Goal: Task Accomplishment & Management: Manage account settings

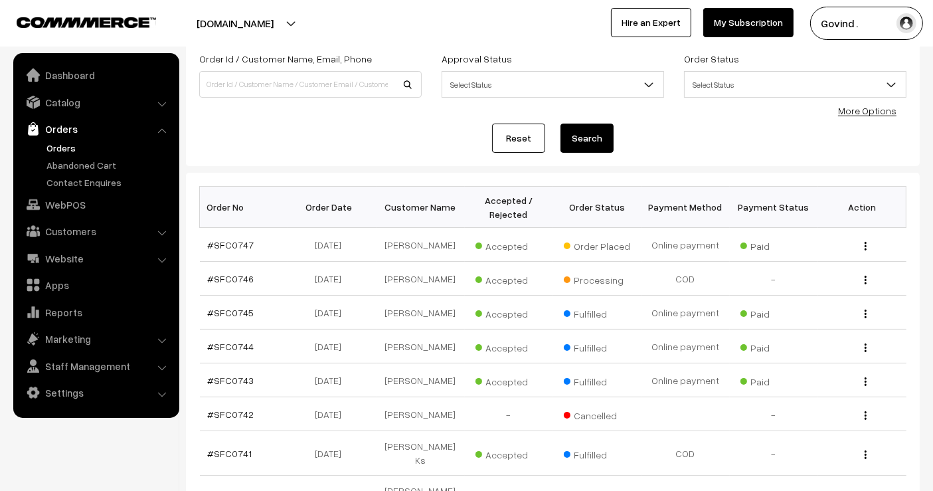
scroll to position [90, 0]
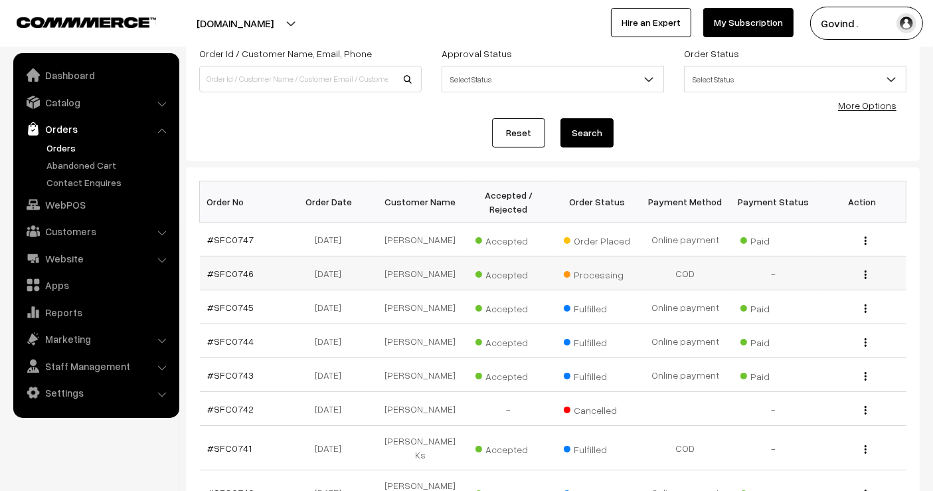
click at [865, 279] on img "button" at bounding box center [866, 274] width 2 height 9
click at [806, 300] on link "View" at bounding box center [806, 293] width 113 height 29
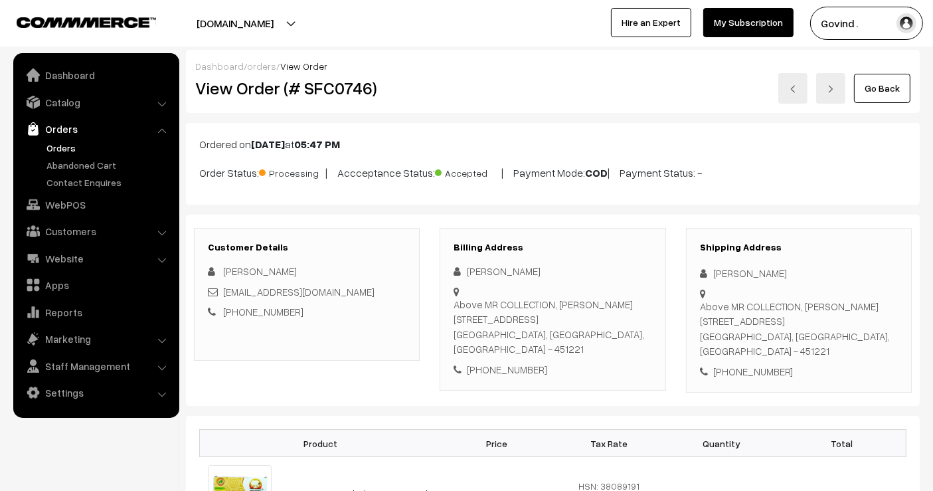
click at [758, 277] on div "[PERSON_NAME]" at bounding box center [799, 273] width 198 height 15
click at [758, 277] on div "Seemantini Nadiger" at bounding box center [799, 273] width 198 height 15
copy div "Seemantini Nadiger"
click at [888, 82] on link "Go Back" at bounding box center [882, 88] width 56 height 29
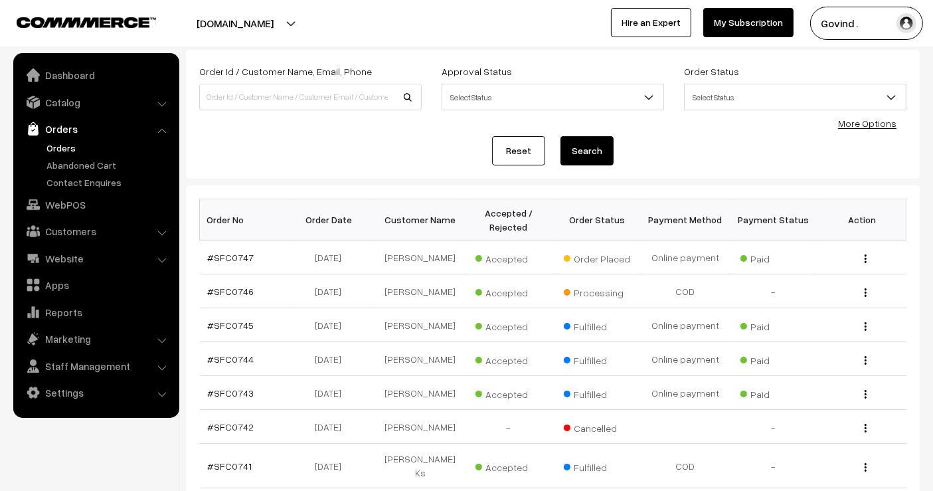
scroll to position [81, 0]
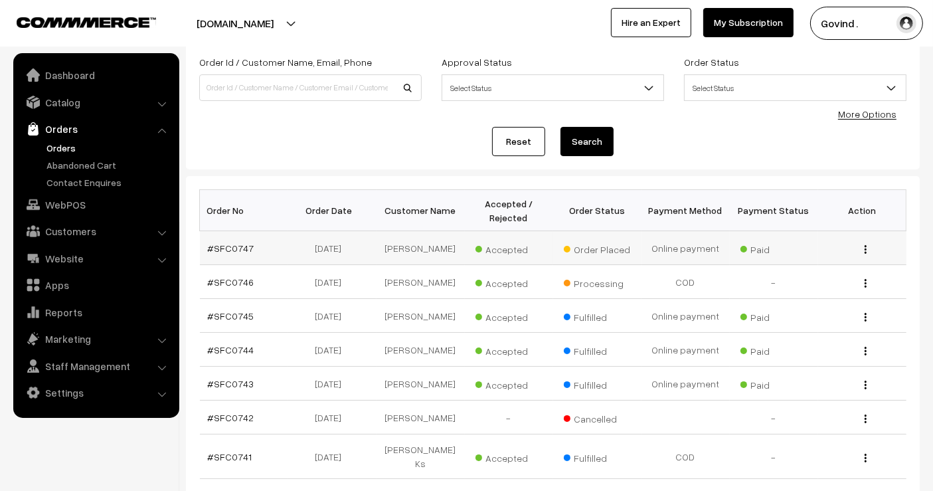
click at [866, 253] on img "button" at bounding box center [866, 249] width 2 height 9
click at [812, 278] on link "View" at bounding box center [806, 268] width 113 height 29
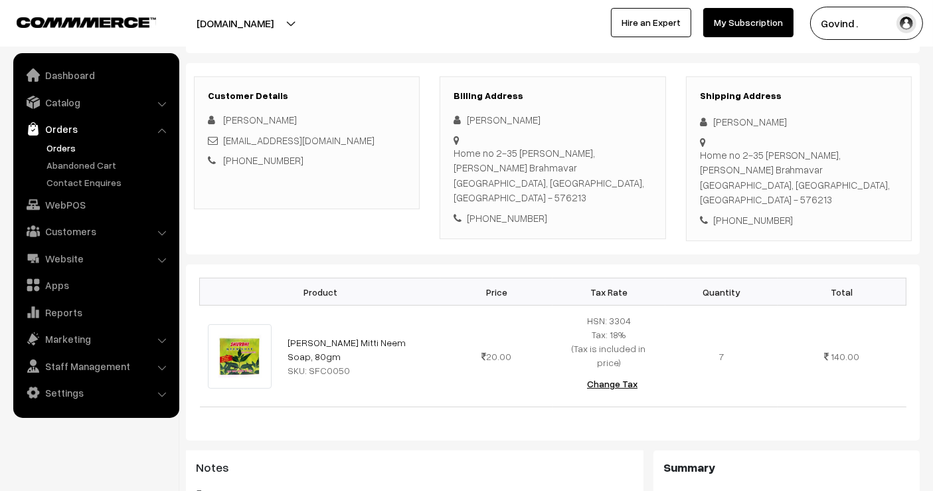
scroll to position [167, 0]
drag, startPoint x: 0, startPoint y: 0, endPoint x: 944, endPoint y: 263, distance: 979.7
click at [932, 263] on html "Thank you for showing interest. Our team will call you shortly. Close shopforco…" at bounding box center [466, 78] width 933 height 491
click at [749, 123] on div "Kishora Brahmavar" at bounding box center [799, 122] width 198 height 15
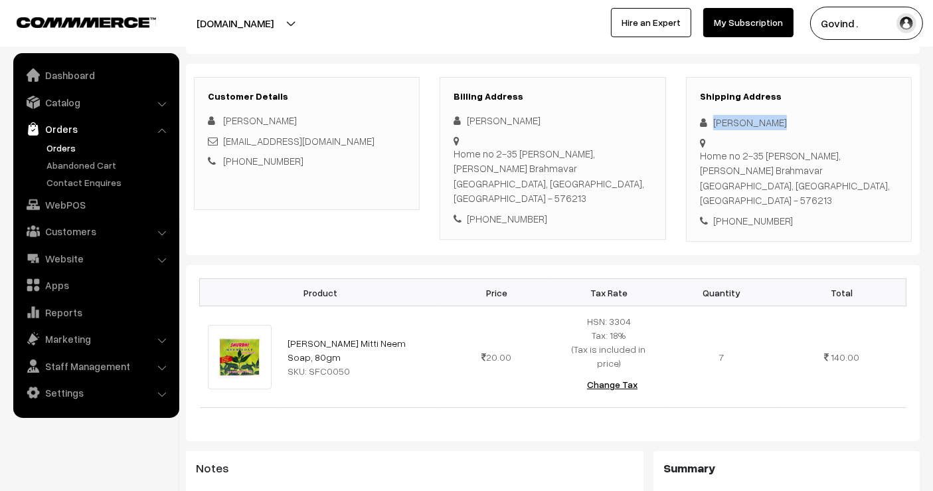
click at [749, 123] on div "Kishora Brahmavar" at bounding box center [799, 122] width 198 height 15
drag, startPoint x: 740, startPoint y: 130, endPoint x: 747, endPoint y: 119, distance: 12.5
click at [747, 119] on div "Kishora Brahmavar" at bounding box center [799, 122] width 198 height 15
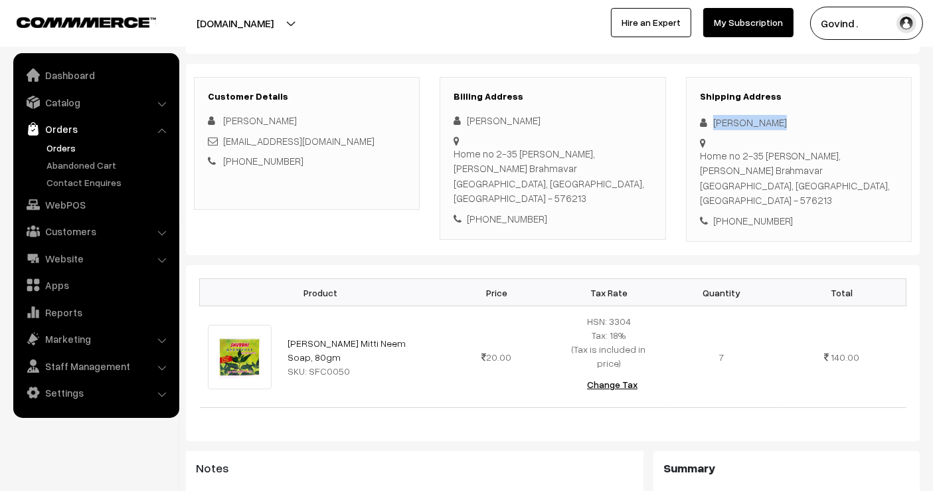
copy div "Kishora Brahmavar"
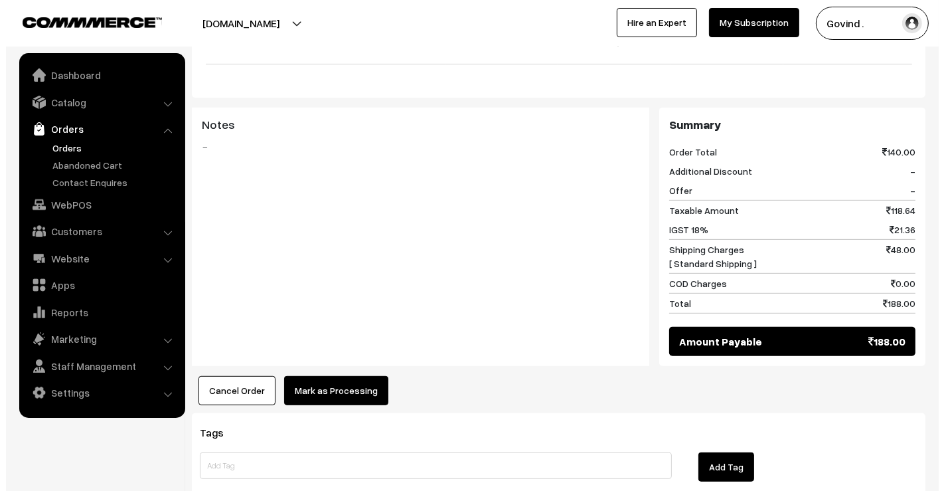
scroll to position [581, 0]
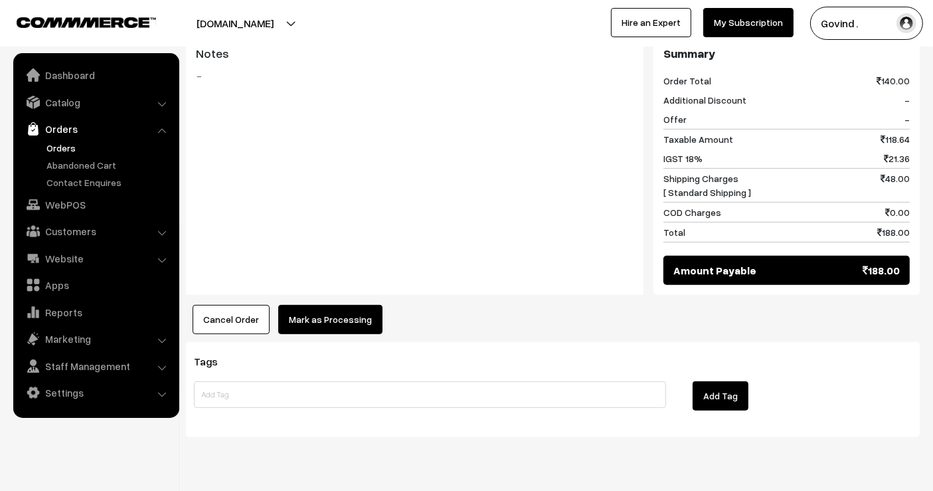
click at [356, 305] on button "Mark as Processing" at bounding box center [330, 319] width 104 height 29
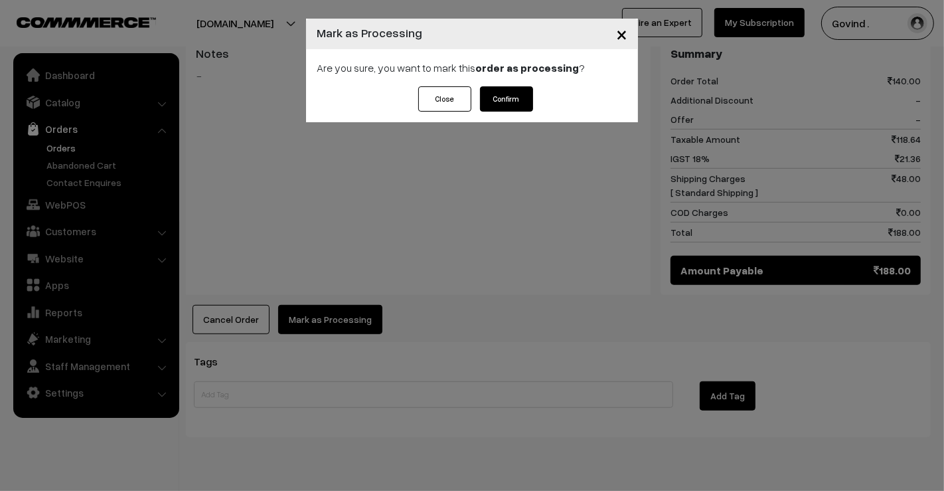
click at [513, 100] on button "Confirm" at bounding box center [506, 98] width 53 height 25
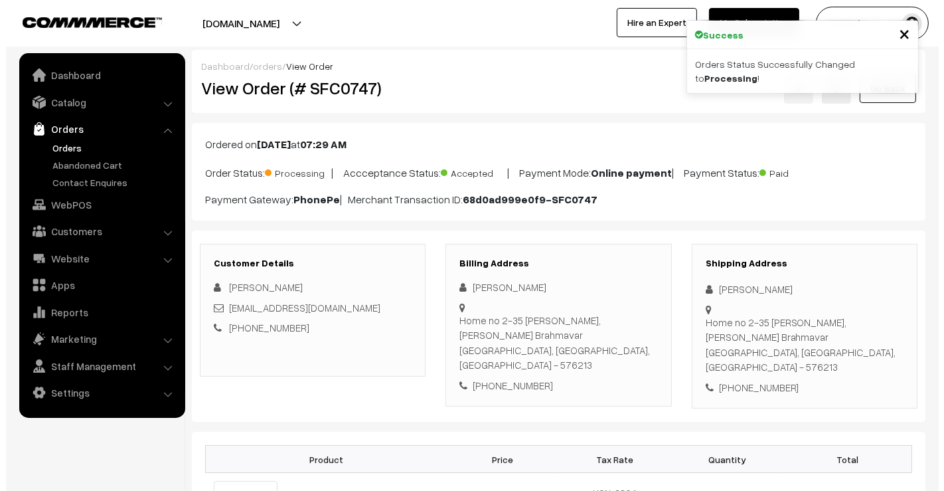
scroll to position [559, 0]
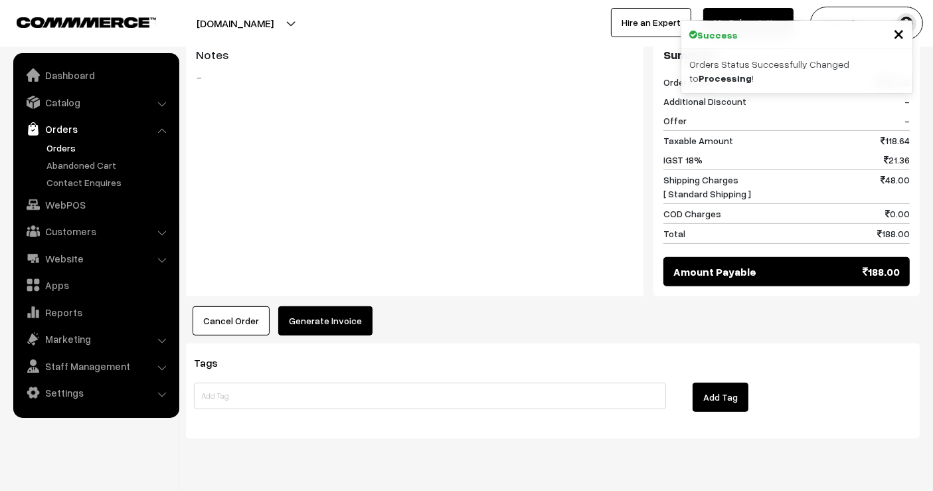
click at [328, 306] on button "Generate Invoice" at bounding box center [325, 320] width 94 height 29
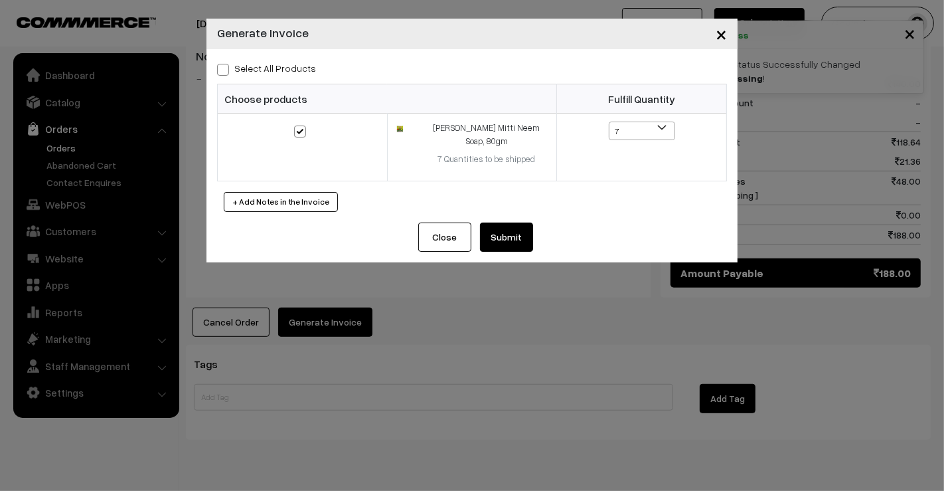
click at [225, 69] on span at bounding box center [223, 70] width 12 height 12
click at [225, 69] on input "Select All Products" at bounding box center [221, 67] width 9 height 9
checkbox input "true"
click at [523, 231] on button "Submit" at bounding box center [506, 236] width 53 height 29
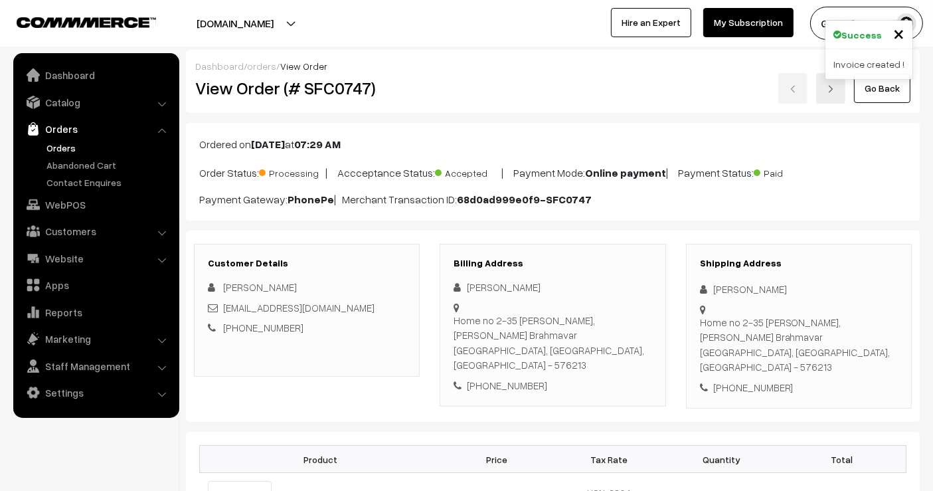
click at [860, 87] on link "Go Back" at bounding box center [882, 88] width 56 height 29
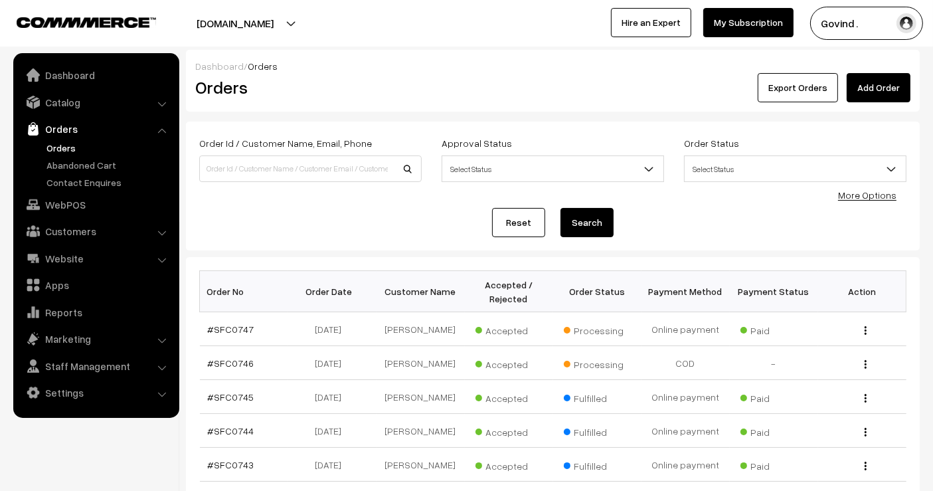
scroll to position [81, 0]
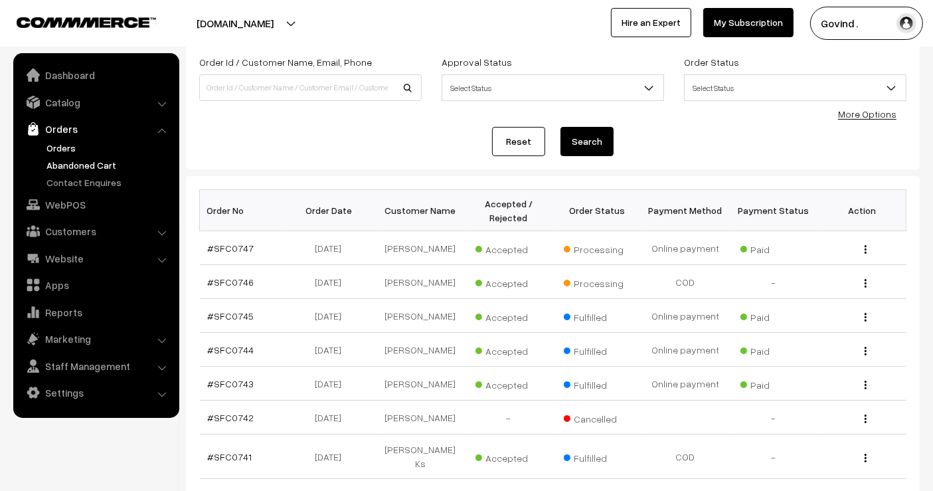
click at [84, 166] on link "Abandoned Cart" at bounding box center [109, 165] width 132 height 14
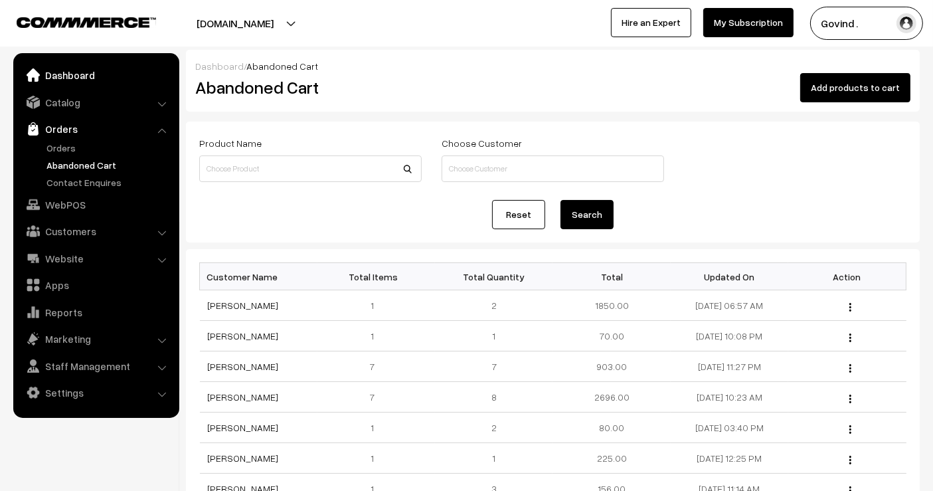
click at [56, 72] on link "Dashboard" at bounding box center [96, 75] width 158 height 24
